Goal: Task Accomplishment & Management: Use online tool/utility

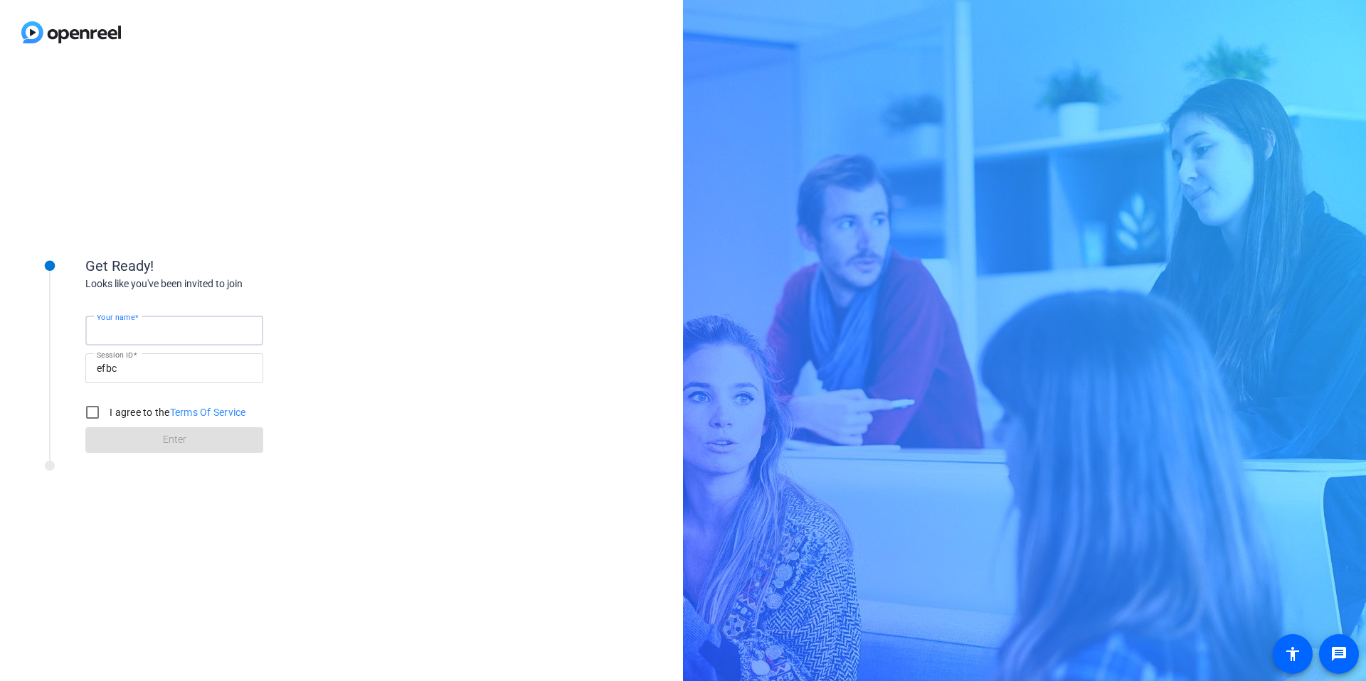
click at [165, 326] on input "Your name" at bounding box center [174, 330] width 155 height 17
type input "[PERSON_NAME]"
click at [97, 413] on input "I agree to the Terms Of Service" at bounding box center [92, 412] width 28 height 28
checkbox input "true"
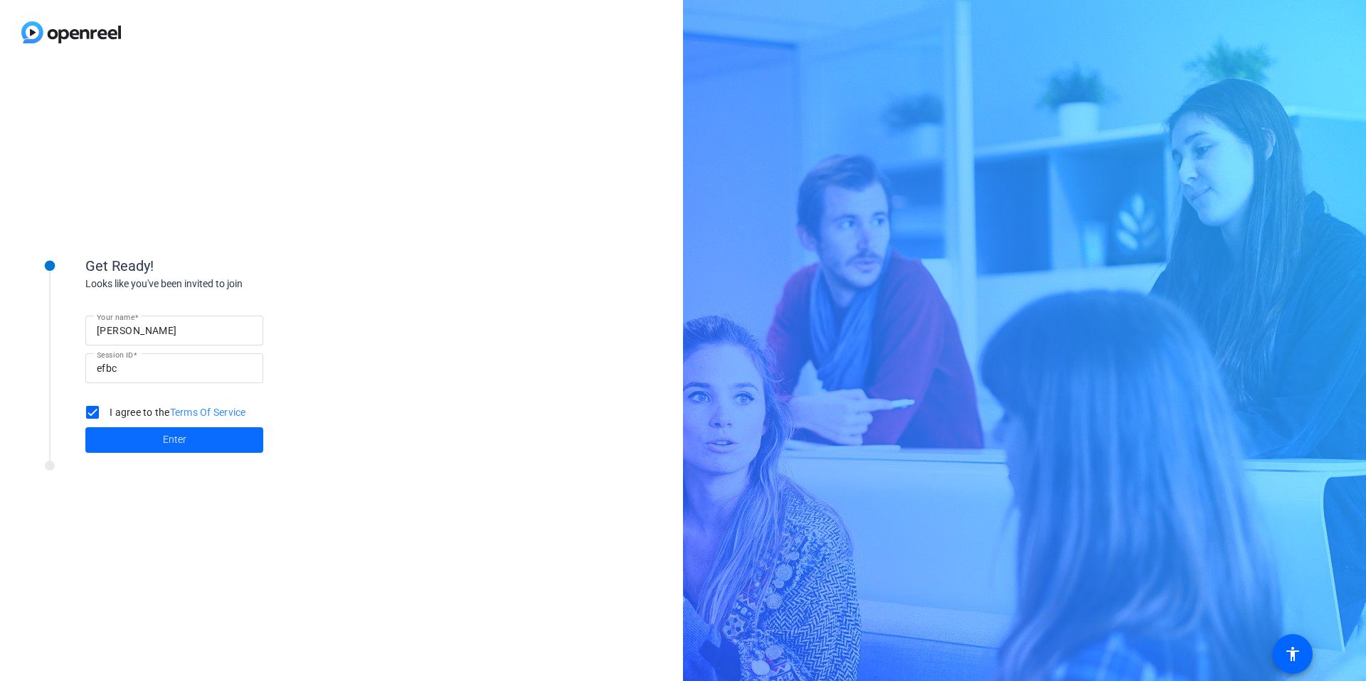
click at [176, 439] on span "Enter" at bounding box center [174, 439] width 23 height 15
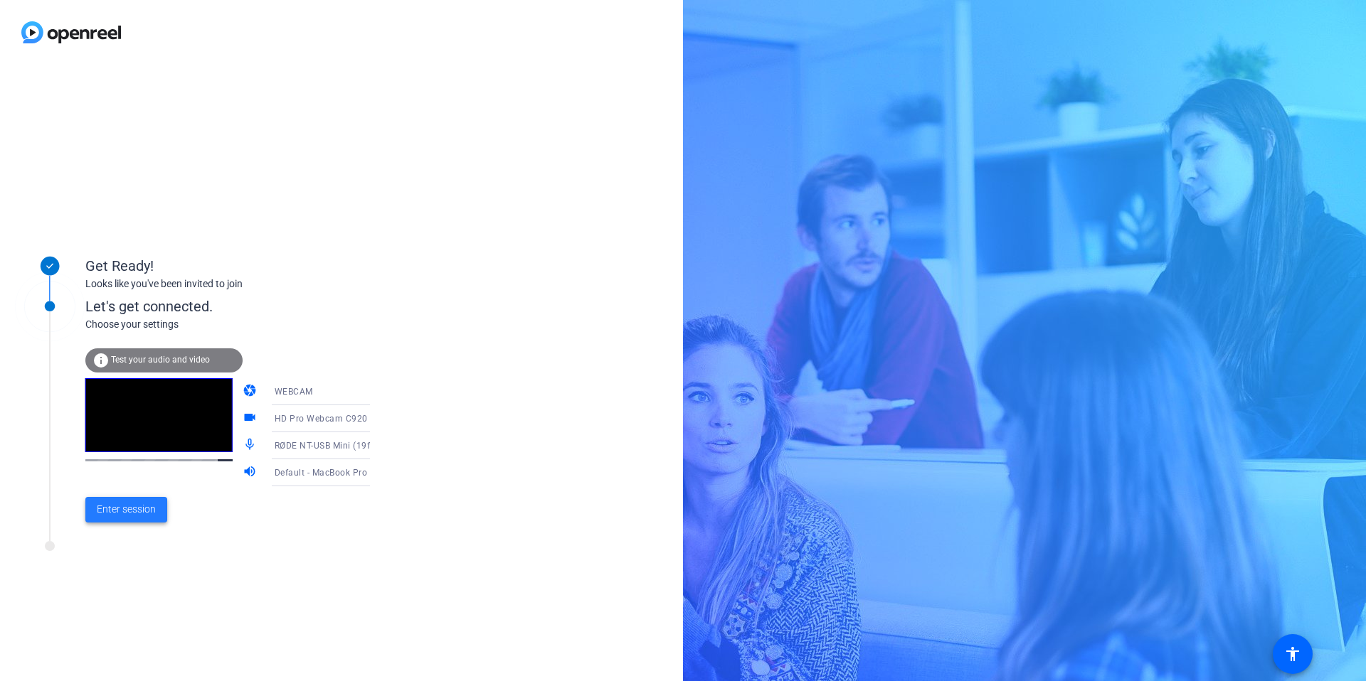
click at [138, 513] on span "Enter session" at bounding box center [126, 509] width 59 height 15
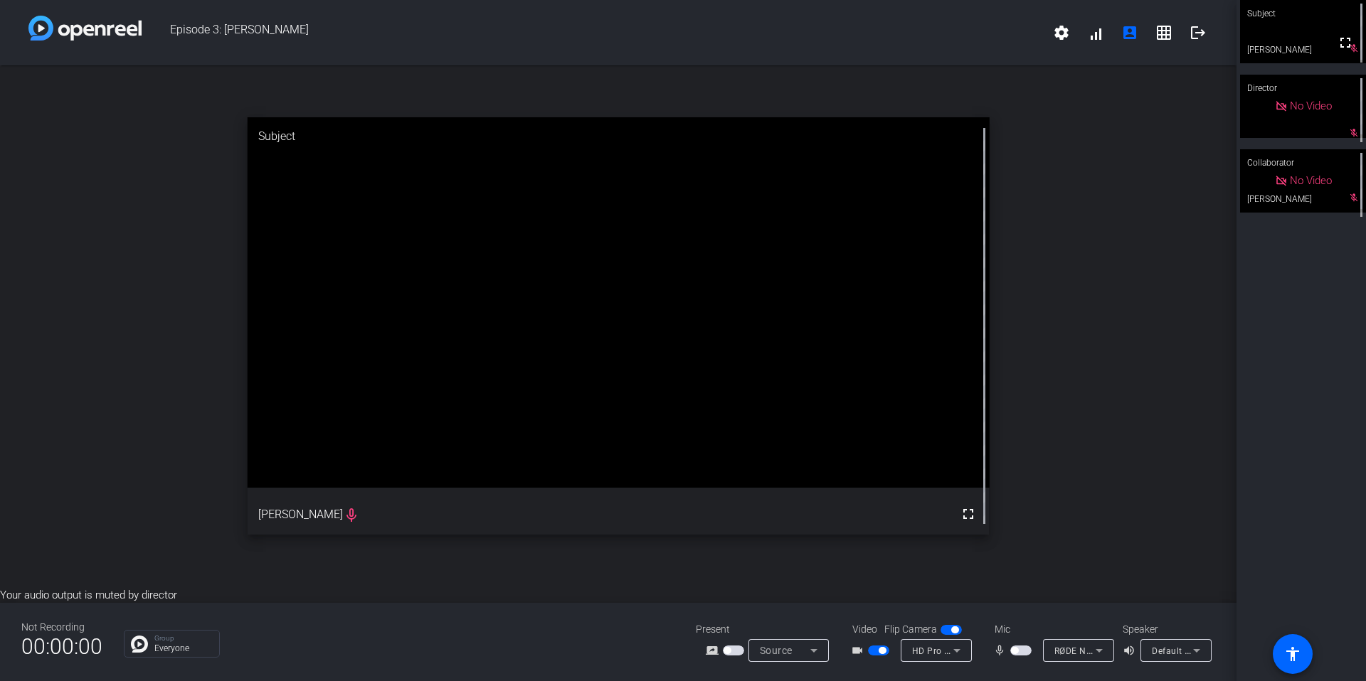
click at [1018, 654] on span "button" at bounding box center [1020, 651] width 21 height 10
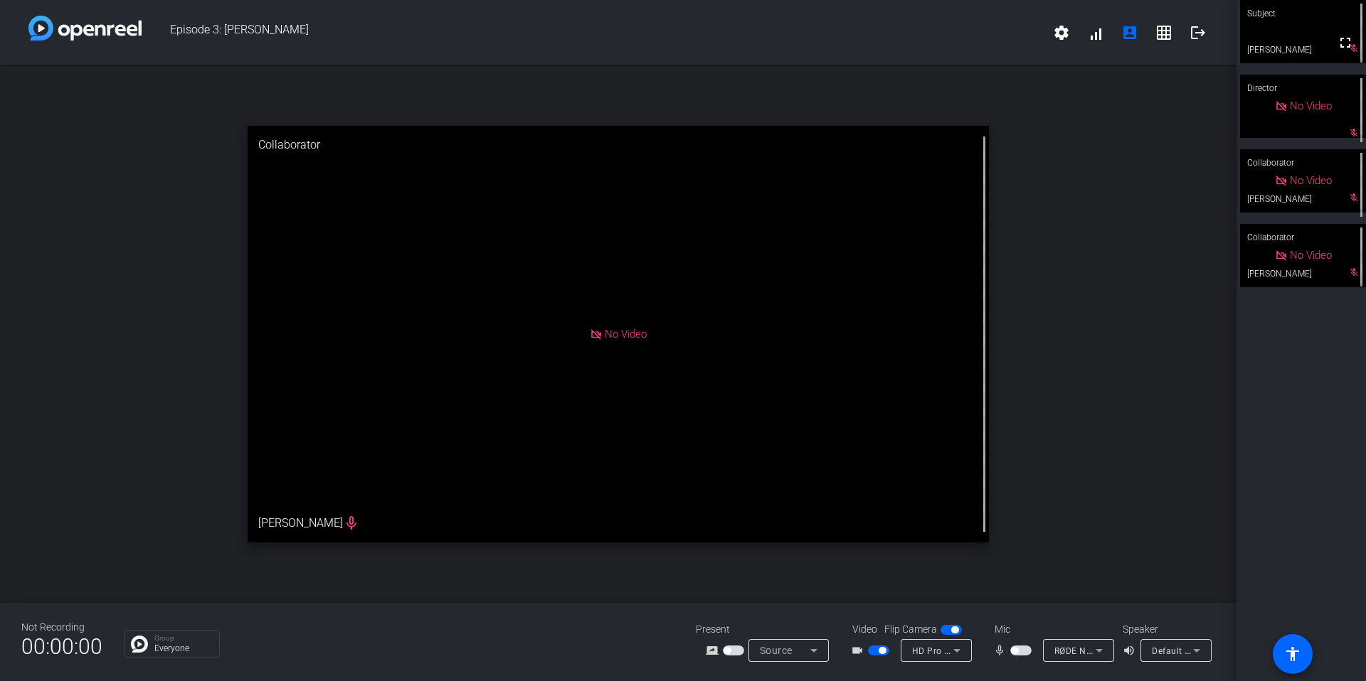
click at [879, 651] on span "button" at bounding box center [881, 650] width 7 height 7
click at [879, 651] on span "button" at bounding box center [878, 651] width 21 height 10
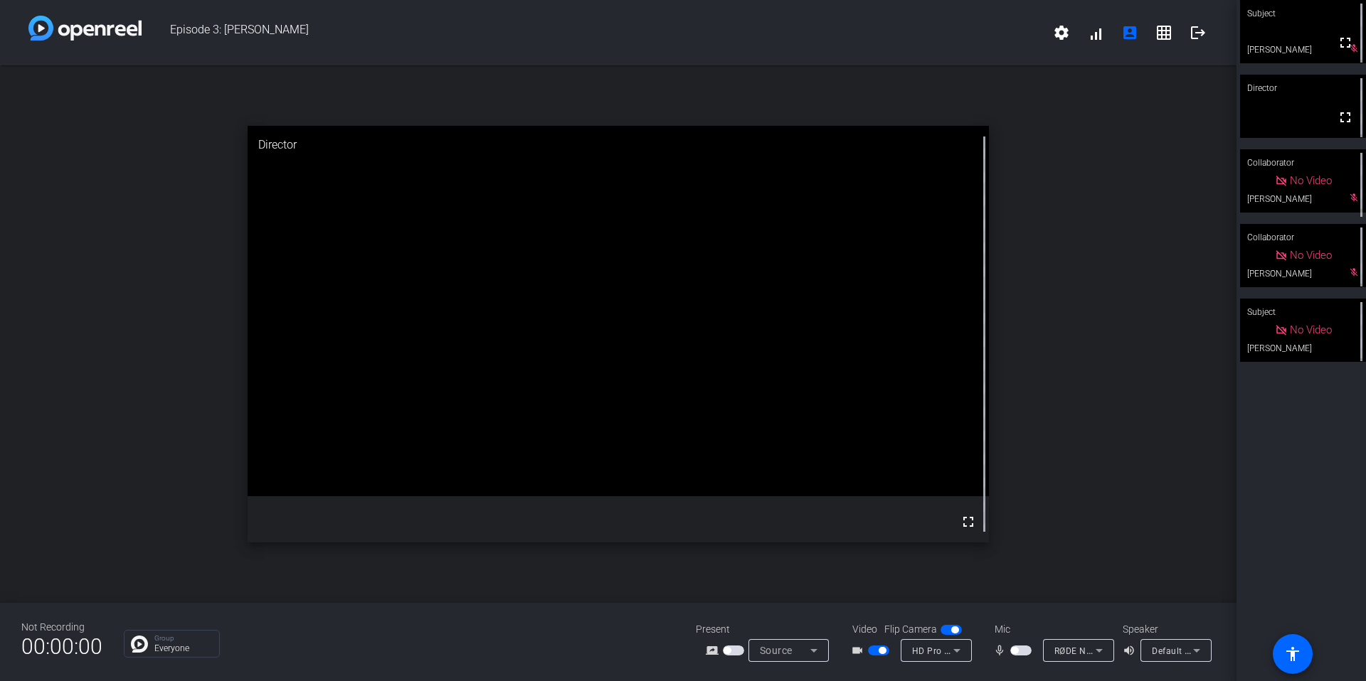
click at [1016, 653] on span "button" at bounding box center [1014, 650] width 7 height 7
